Goal: Information Seeking & Learning: Learn about a topic

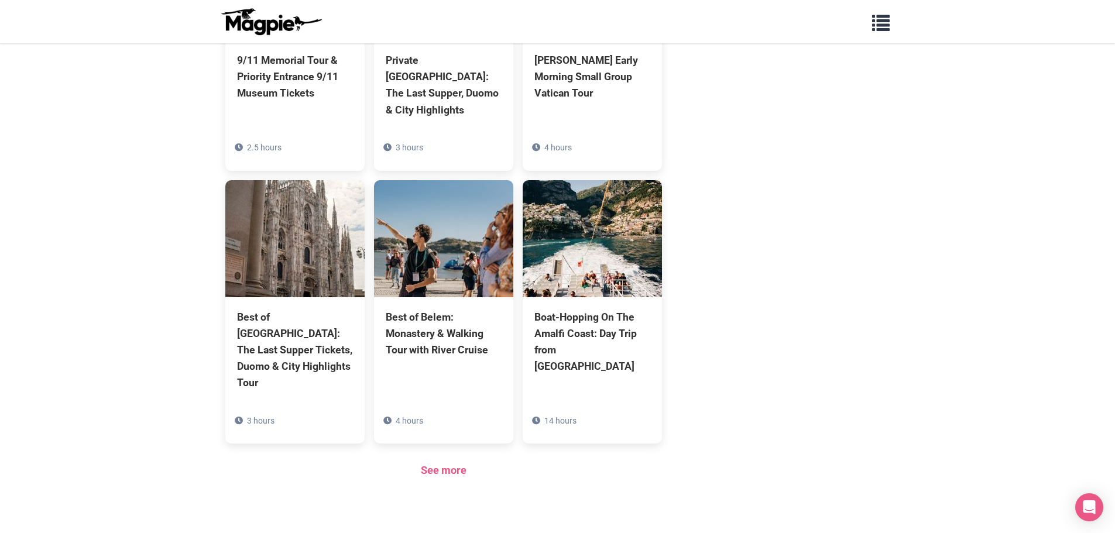
scroll to position [775, 0]
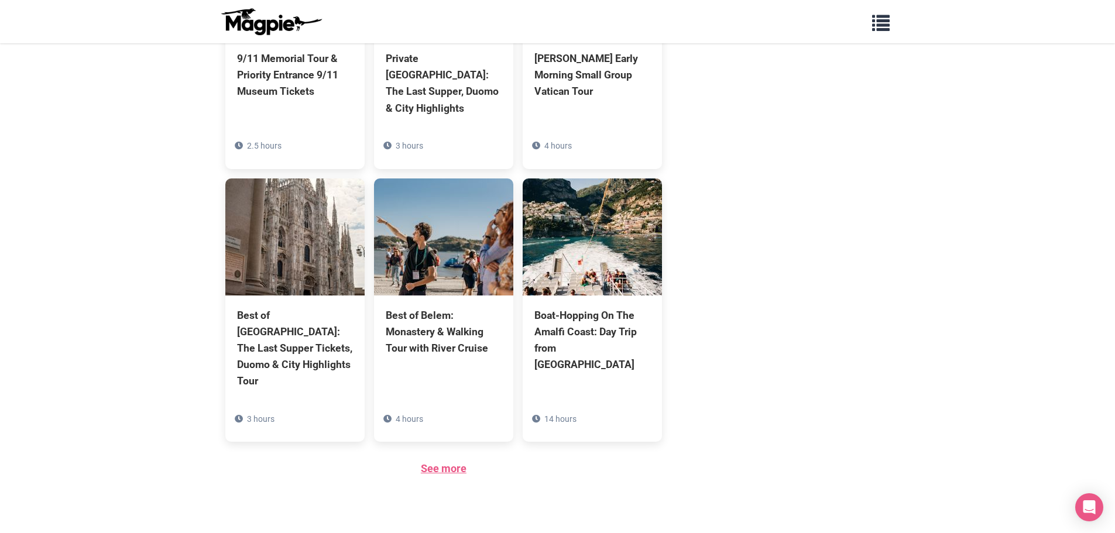
click at [446, 462] on link "See more" at bounding box center [444, 468] width 46 height 12
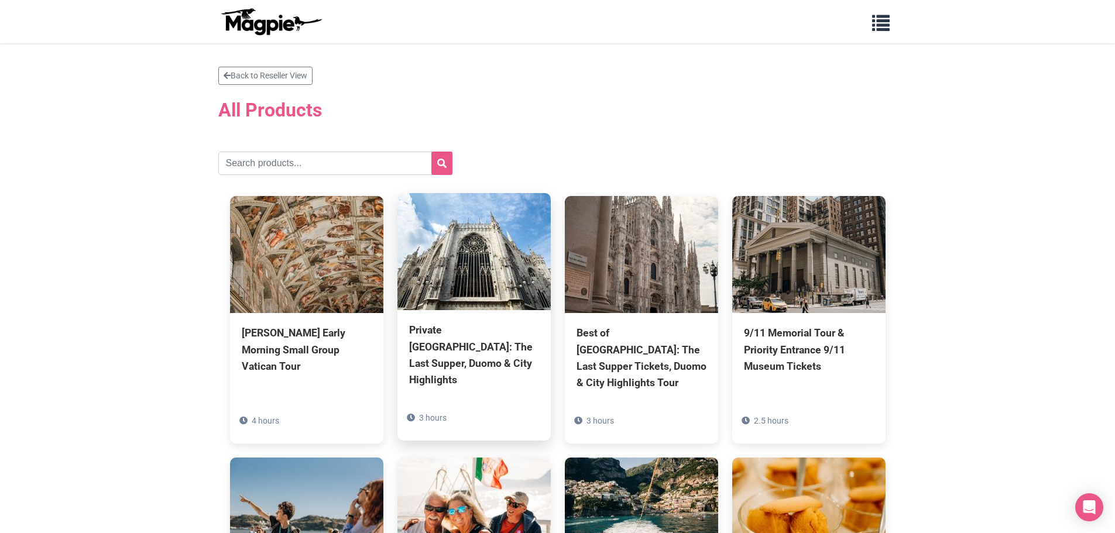
click at [491, 276] on img at bounding box center [473, 251] width 153 height 117
